Goal: Transaction & Acquisition: Purchase product/service

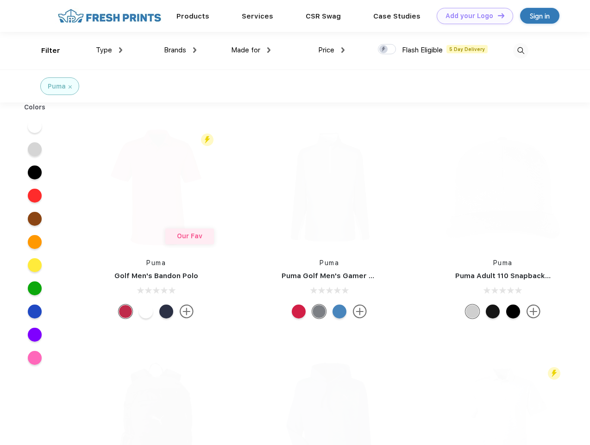
scroll to position [0, 0]
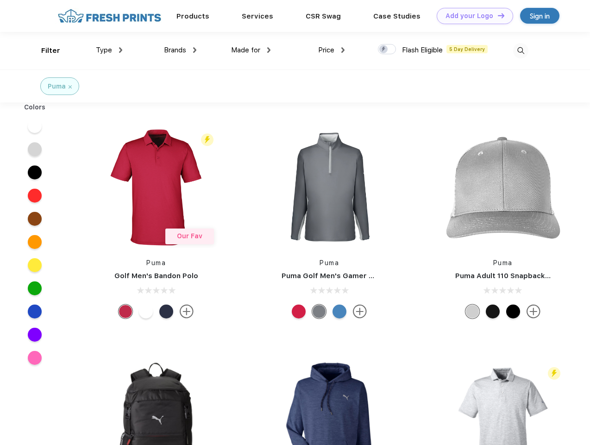
click at [471, 16] on link "Add your Logo Design Tool" at bounding box center [475, 16] width 76 height 16
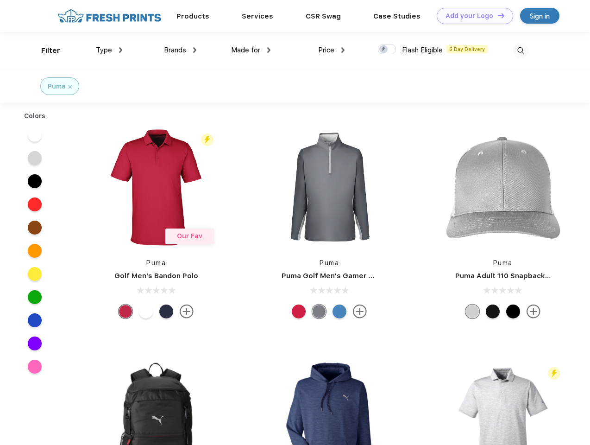
click at [0, 0] on div "Design Tool" at bounding box center [0, 0] width 0 height 0
click at [497, 15] on link "Add your Logo Design Tool" at bounding box center [475, 16] width 76 height 16
click at [44, 50] on div "Filter" at bounding box center [50, 50] width 19 height 11
click at [109, 50] on span "Type" at bounding box center [104, 50] width 16 height 8
click at [180, 50] on span "Brands" at bounding box center [175, 50] width 22 height 8
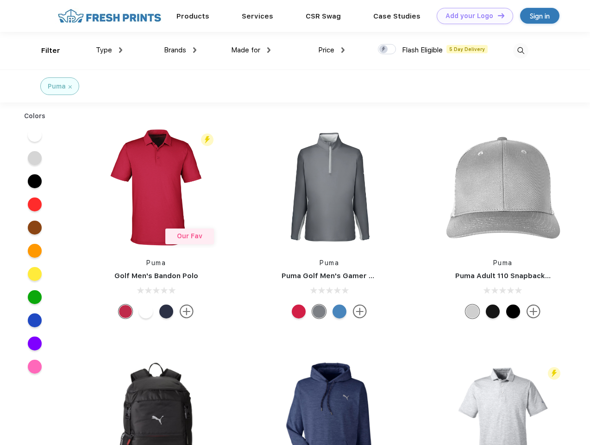
click at [251, 50] on span "Made for" at bounding box center [245, 50] width 29 height 8
click at [332, 50] on span "Price" at bounding box center [326, 50] width 16 height 8
click at [387, 50] on div at bounding box center [387, 49] width 18 height 10
click at [384, 50] on input "checkbox" at bounding box center [381, 47] width 6 height 6
click at [521, 50] on img at bounding box center [520, 50] width 15 height 15
